Goal: Task Accomplishment & Management: Use online tool/utility

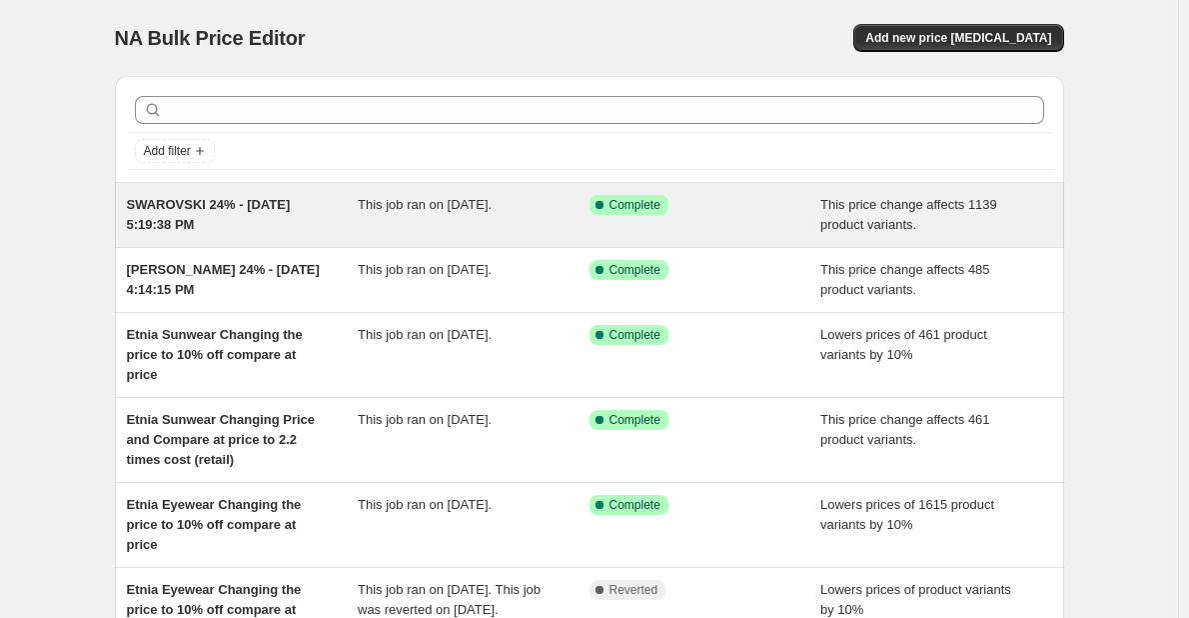
click at [298, 194] on div "SWAROVSKI 24% - [DATE] 5:19:38 PM This job ran on [DATE]. Success Complete Comp…" at bounding box center [589, 215] width 949 height 64
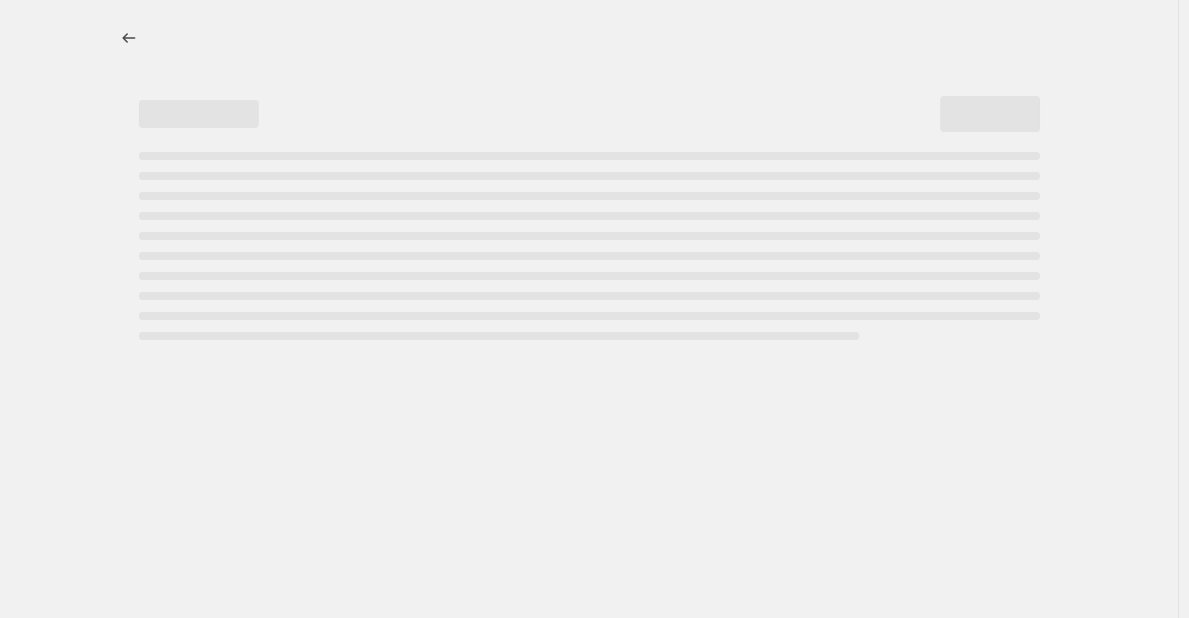
select select "margin"
select select "no_change"
select select "vendor"
